Goal: Communication & Community: Participate in discussion

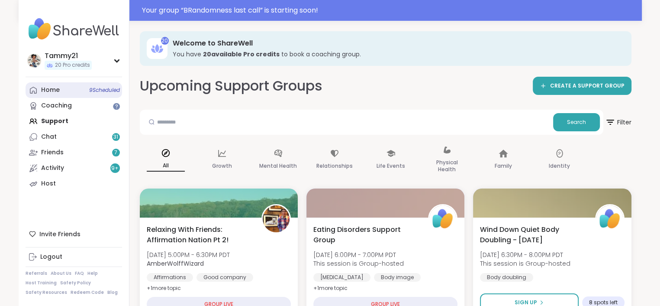
click at [52, 87] on div "Home 9 Scheduled" at bounding box center [50, 90] width 19 height 9
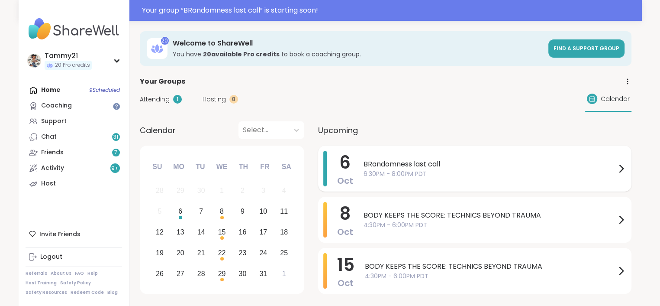
click at [453, 172] on span "6:30PM - 8:00PM PDT" at bounding box center [490, 173] width 253 height 9
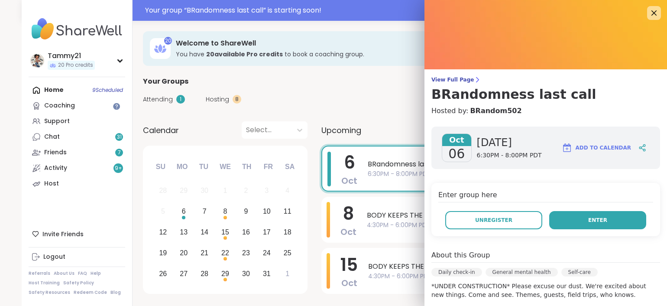
click at [586, 214] on button "Enter" at bounding box center [597, 220] width 97 height 18
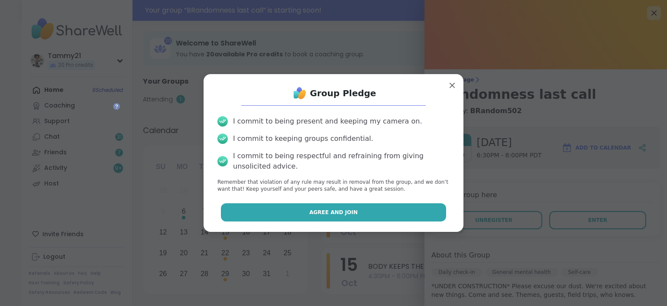
click at [386, 214] on button "Agree and Join" at bounding box center [334, 212] width 226 height 18
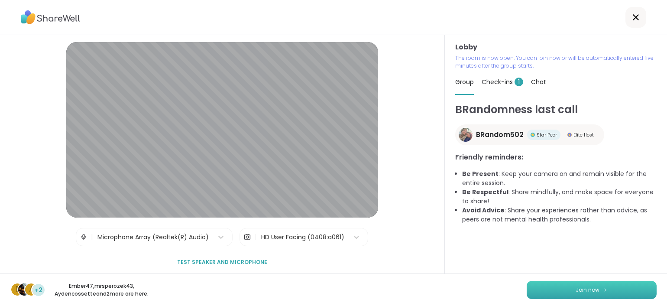
click at [582, 287] on span "Join now" at bounding box center [588, 290] width 24 height 8
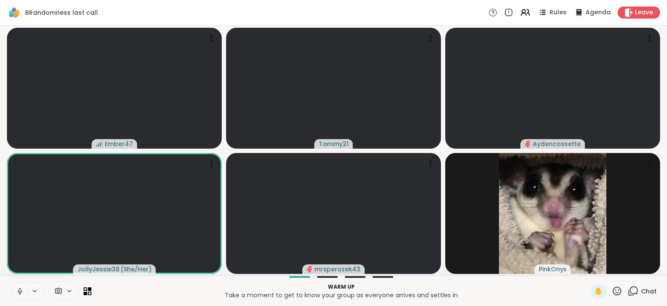
click at [19, 294] on icon at bounding box center [20, 291] width 8 height 8
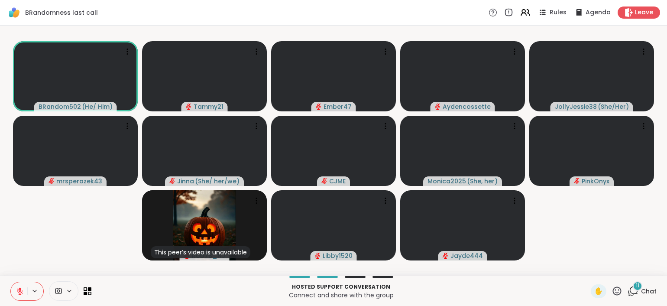
click at [613, 289] on icon at bounding box center [617, 290] width 11 height 11
click at [625, 267] on span "🌟" at bounding box center [629, 268] width 9 height 10
click at [17, 288] on icon at bounding box center [20, 291] width 6 height 6
click at [21, 289] on icon at bounding box center [20, 291] width 8 height 8
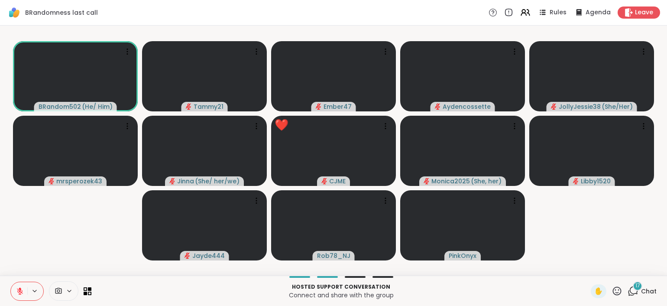
click at [613, 293] on icon at bounding box center [617, 290] width 9 height 9
click at [625, 270] on span "🌟" at bounding box center [629, 268] width 9 height 10
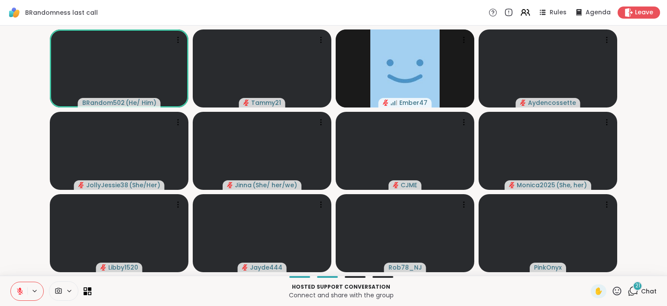
click at [20, 289] on icon at bounding box center [20, 288] width 3 height 3
click at [19, 293] on icon at bounding box center [20, 291] width 8 height 8
click at [612, 292] on icon at bounding box center [617, 290] width 11 height 11
click at [644, 268] on span "🎉" at bounding box center [648, 268] width 9 height 10
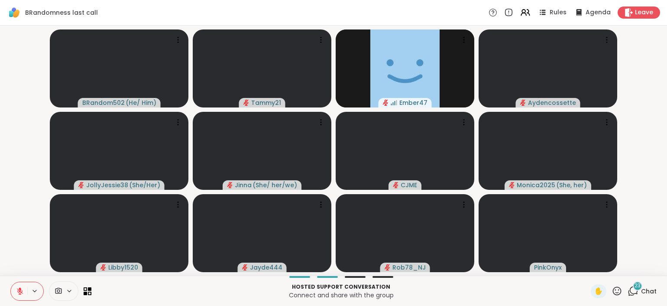
click at [612, 291] on icon at bounding box center [617, 290] width 11 height 11
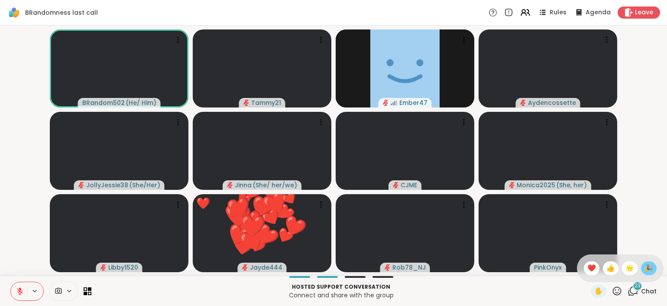
click at [644, 268] on span "🎉" at bounding box center [648, 268] width 9 height 10
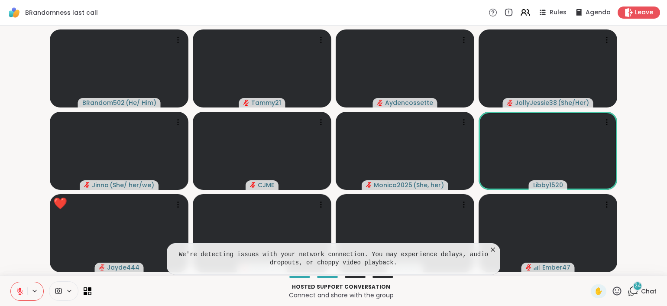
click at [612, 290] on icon at bounding box center [617, 290] width 11 height 11
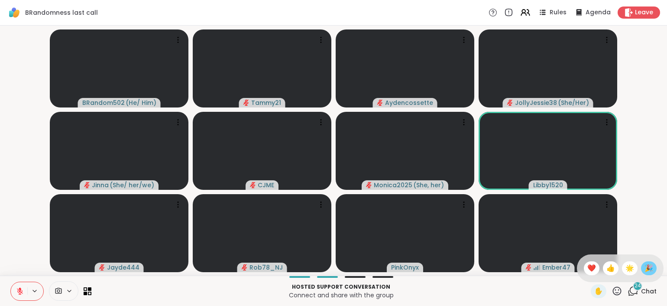
click at [645, 267] on span "🎉" at bounding box center [648, 268] width 9 height 10
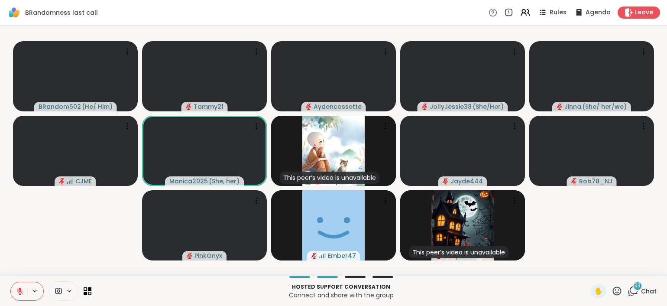
click at [20, 291] on icon at bounding box center [20, 291] width 6 height 6
click at [21, 291] on icon at bounding box center [20, 290] width 2 height 4
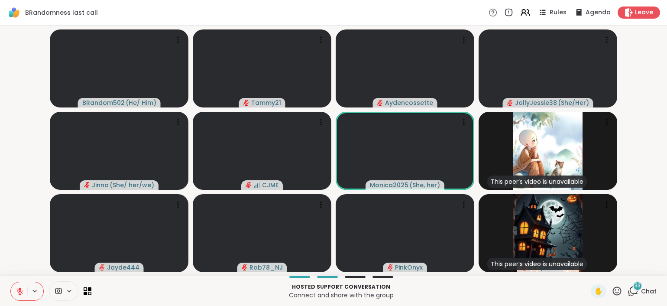
click at [22, 293] on icon at bounding box center [20, 291] width 8 height 8
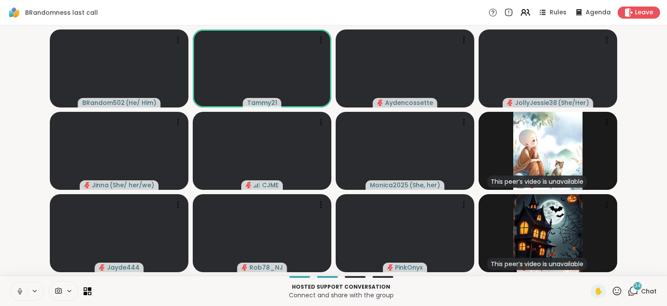
click at [21, 293] on icon at bounding box center [20, 291] width 8 height 8
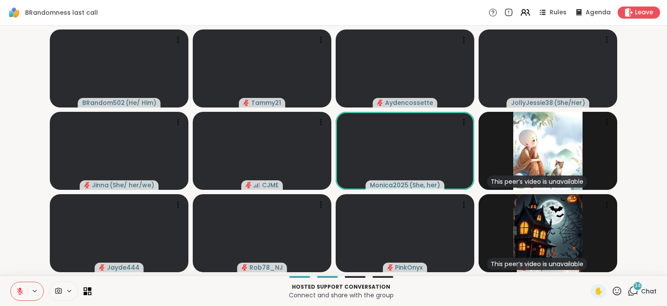
click at [613, 293] on icon at bounding box center [617, 290] width 9 height 9
click at [644, 269] on span "🎉" at bounding box center [648, 268] width 9 height 10
click at [614, 291] on icon at bounding box center [617, 290] width 11 height 11
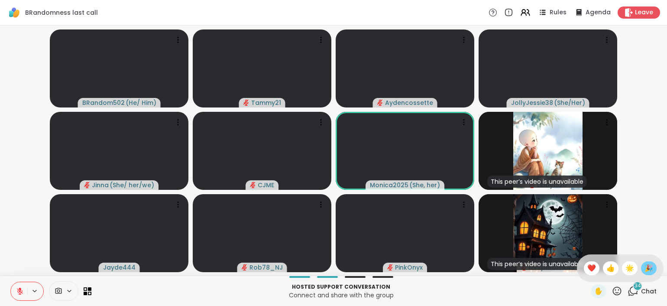
click at [644, 272] on span "🎉" at bounding box center [648, 268] width 9 height 10
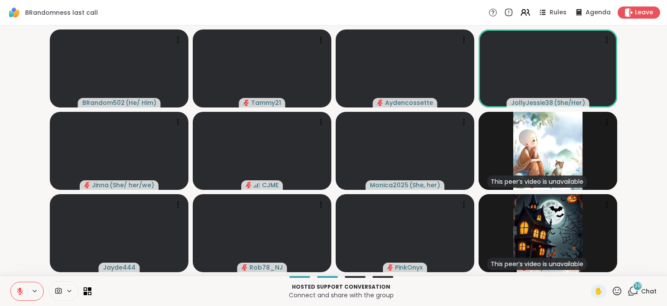
click at [629, 292] on icon at bounding box center [633, 290] width 11 height 11
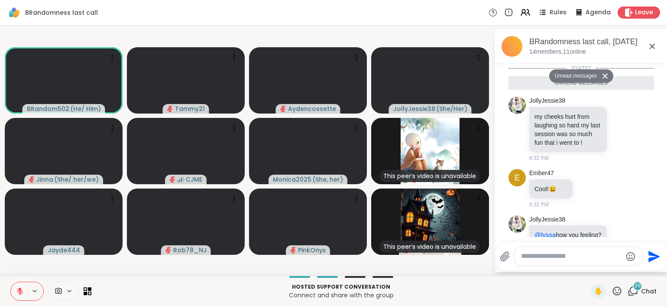
scroll to position [2313, 0]
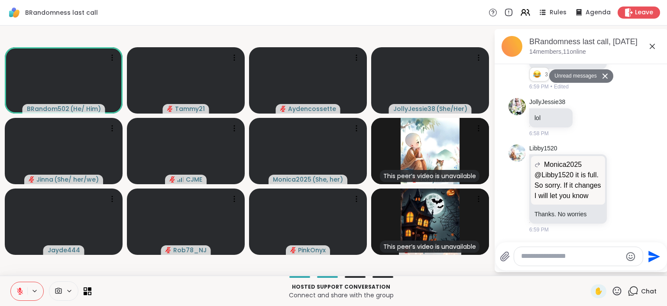
click at [527, 259] on textarea "Type your message" at bounding box center [571, 256] width 101 height 9
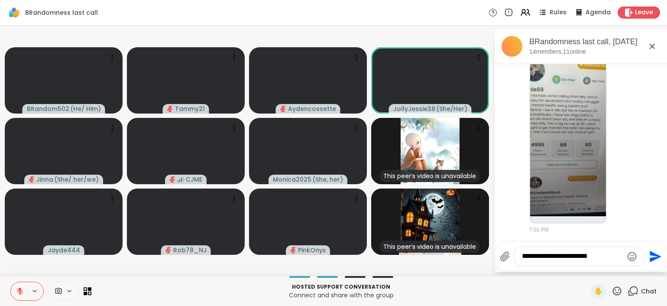
scroll to position [2533, 0]
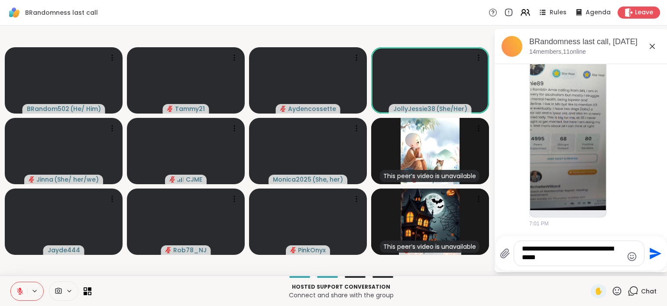
type textarea "**********"
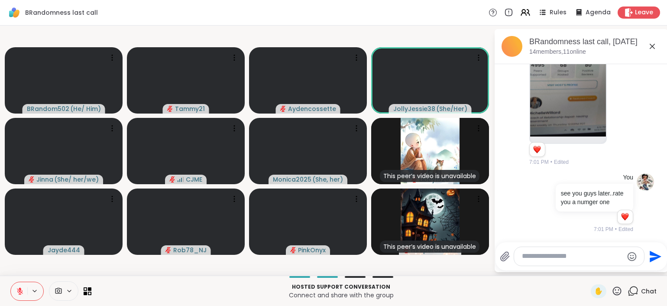
scroll to position [2622, 0]
